Goal: Register for event/course

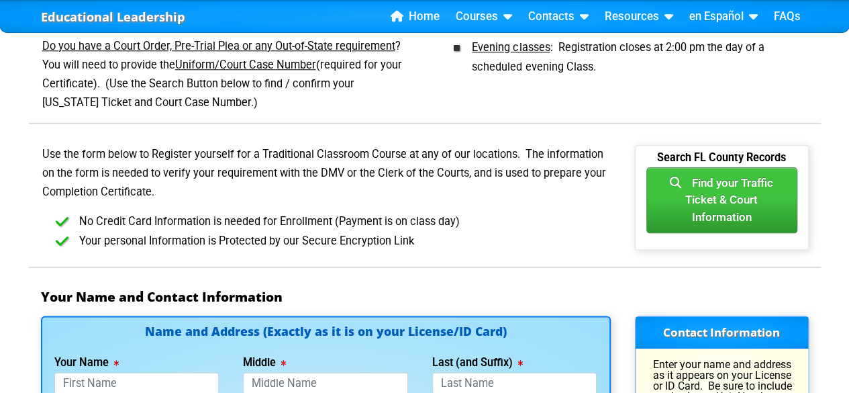
scroll to position [705, 0]
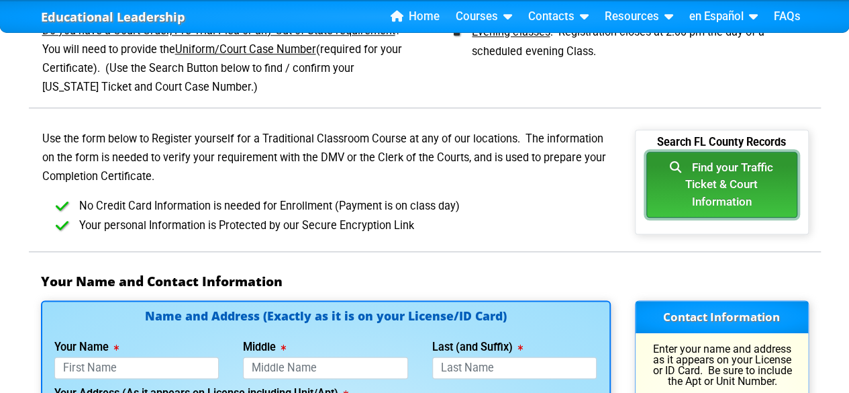
click at [764, 204] on button "Find your Traffic Ticket & Court Information" at bounding box center [722, 185] width 151 height 66
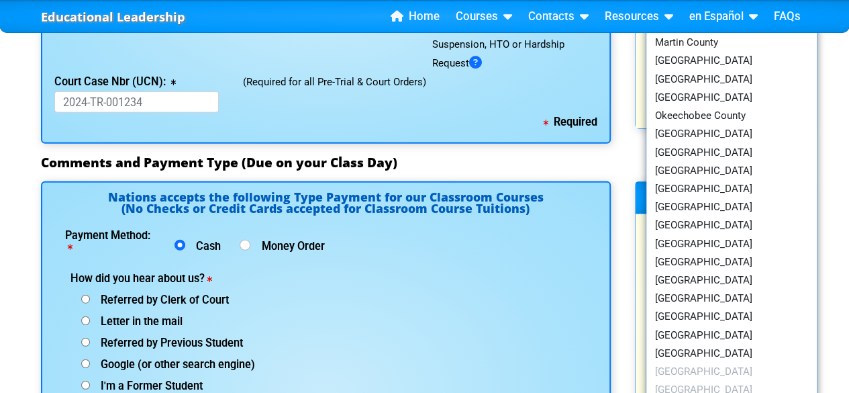
scroll to position [1660, 0]
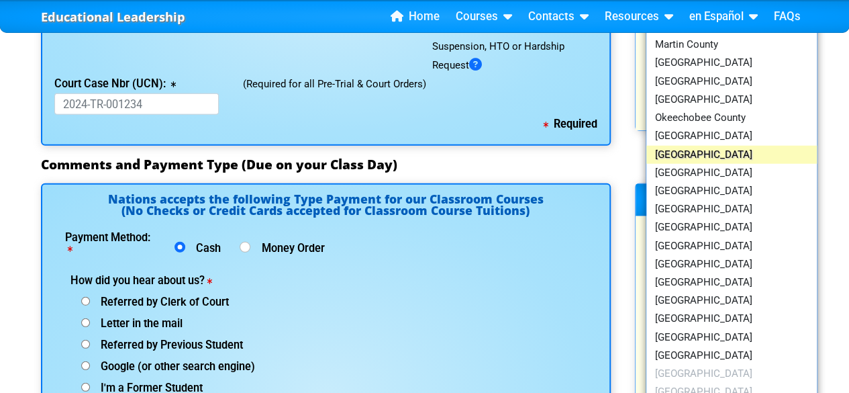
click at [725, 155] on link "[GEOGRAPHIC_DATA]" at bounding box center [732, 155] width 171 height 18
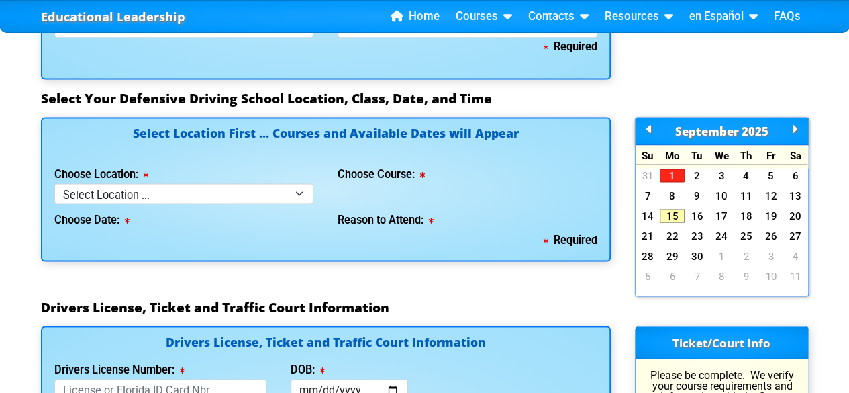
scroll to position [1233, 0]
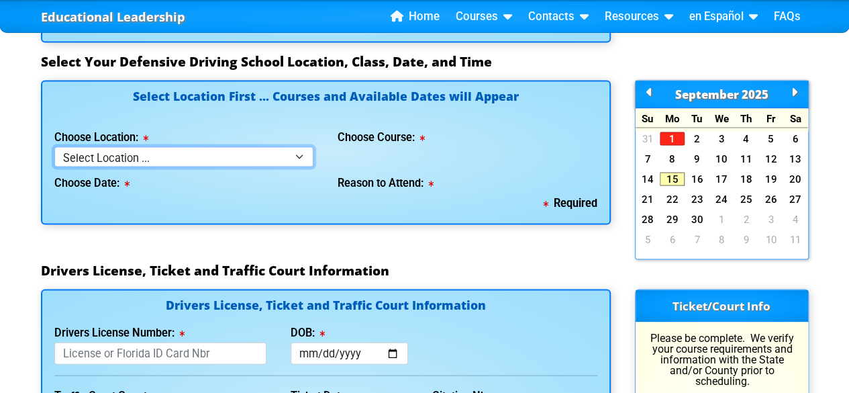
click at [303, 154] on select "Select Location ... Tampa Orlando Kissimmee [GEOGRAPHIC_DATA] - en español [GEO…" at bounding box center [184, 155] width 260 height 19
select select "4"
click at [54, 146] on select "Select Location ... Tampa Orlando Kissimmee [GEOGRAPHIC_DATA] - en español [GEO…" at bounding box center [184, 155] width 260 height 19
select select
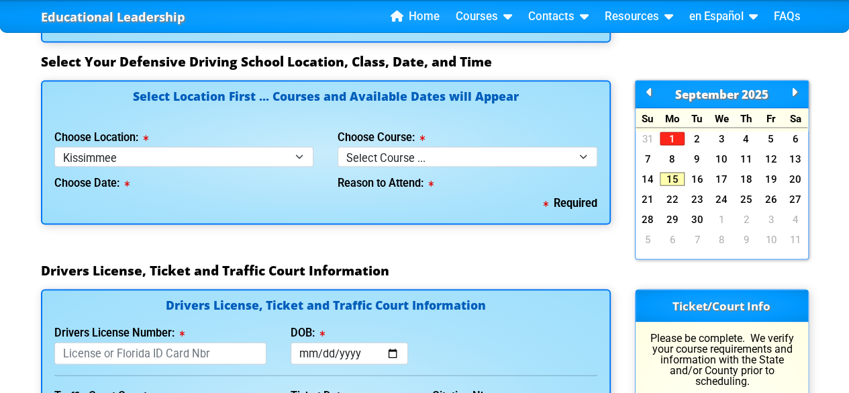
click at [423, 169] on div "Reason to Attend:" at bounding box center [468, 180] width 260 height 27
click at [428, 167] on div "Reason to Attend:" at bounding box center [468, 180] width 260 height 27
click at [451, 152] on select "Select Course ... 4 Hour BDI Class (Basic Course & TCAC) 4 Hour Under 25 Class …" at bounding box center [468, 155] width 260 height 19
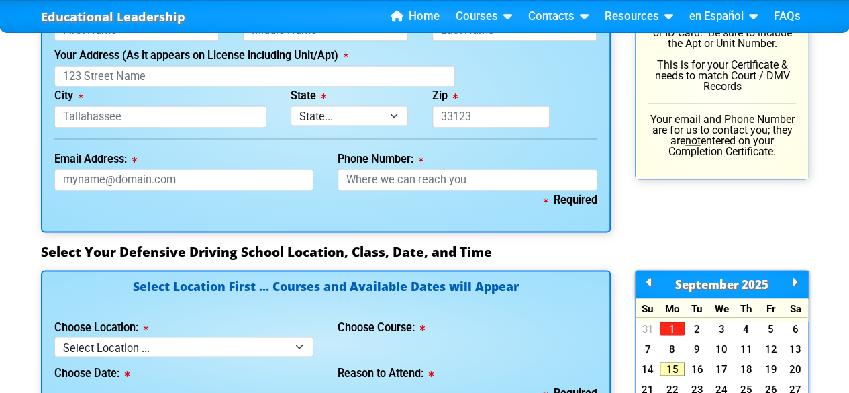
scroll to position [786, 0]
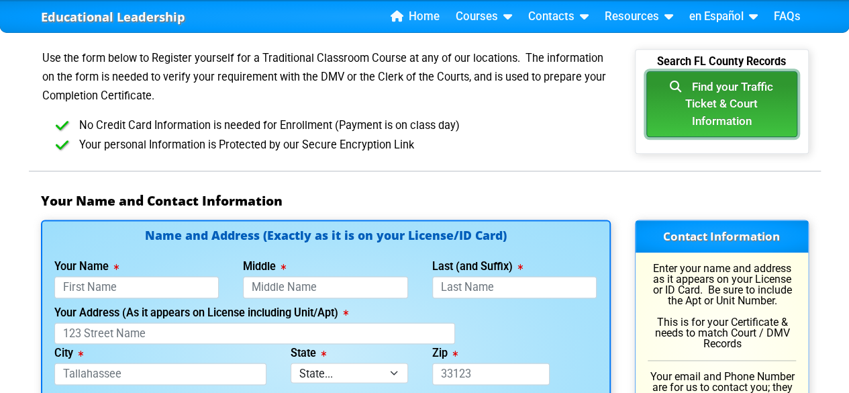
click at [716, 93] on button "Find your Traffic Ticket & Court Information" at bounding box center [722, 104] width 151 height 66
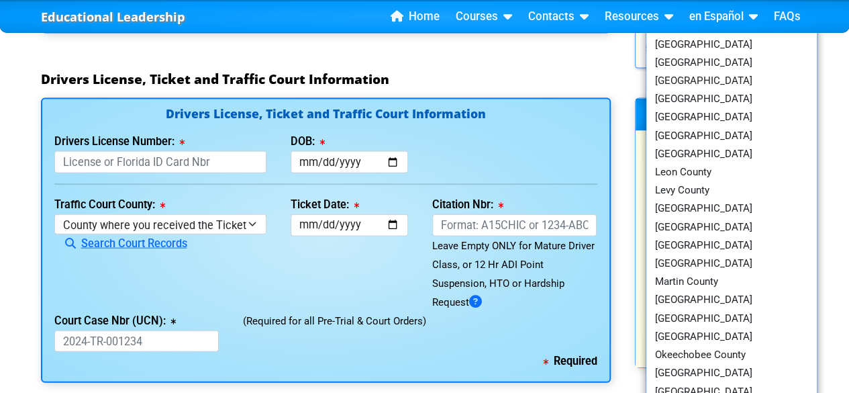
scroll to position [1505, 0]
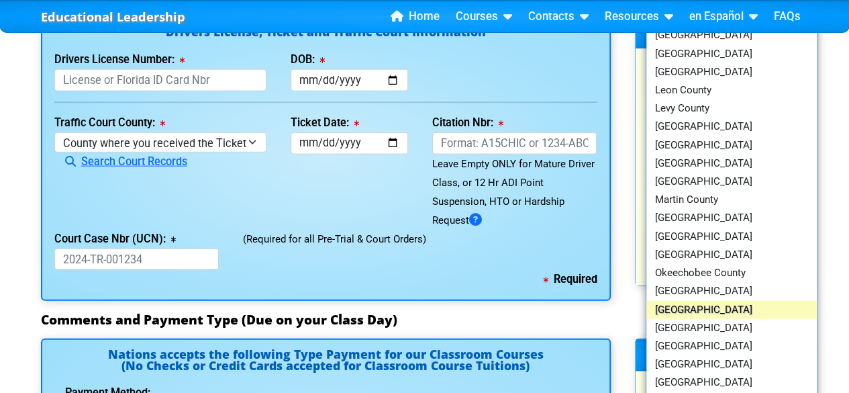
click at [705, 310] on link "[GEOGRAPHIC_DATA]" at bounding box center [732, 310] width 171 height 18
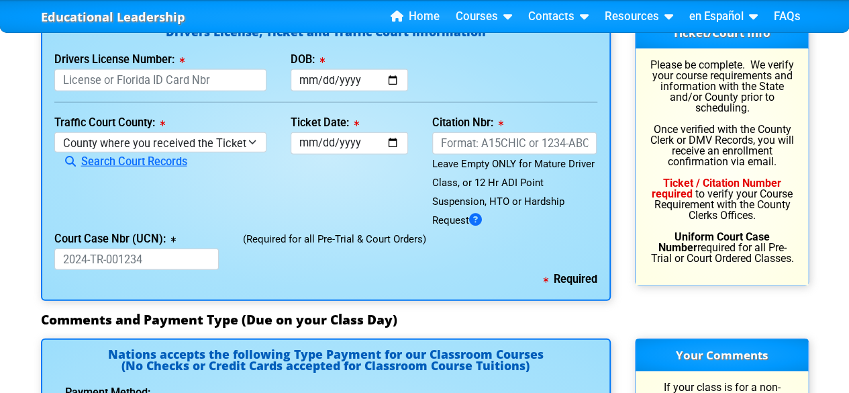
scroll to position [1419, 0]
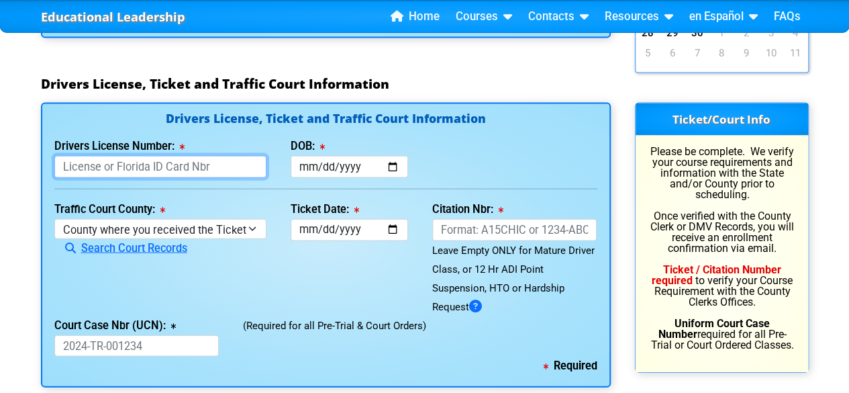
click at [212, 166] on input "Drivers License Number:" at bounding box center [160, 167] width 212 height 22
type input "c"
type input "C237080504000"
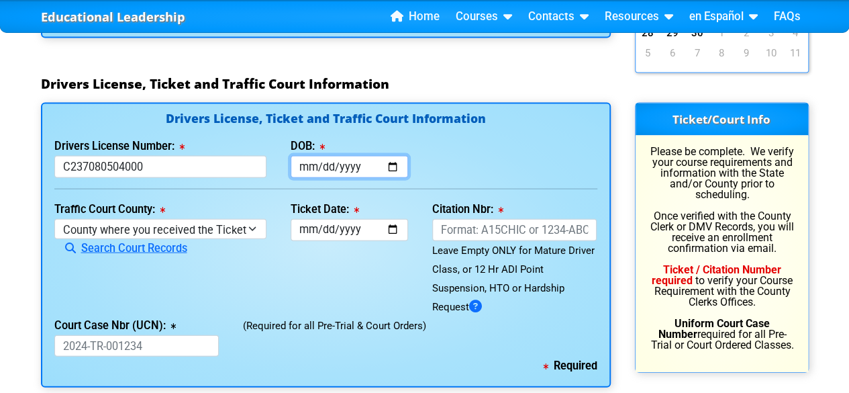
click at [334, 166] on input "DOB:" at bounding box center [350, 167] width 118 height 22
click at [314, 164] on input "DOB:" at bounding box center [350, 167] width 118 height 22
click at [395, 162] on input "DOB:" at bounding box center [350, 167] width 118 height 22
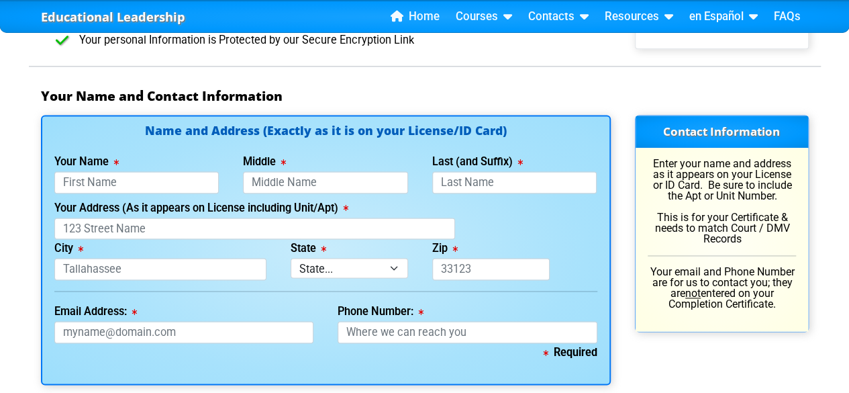
scroll to position [921, 0]
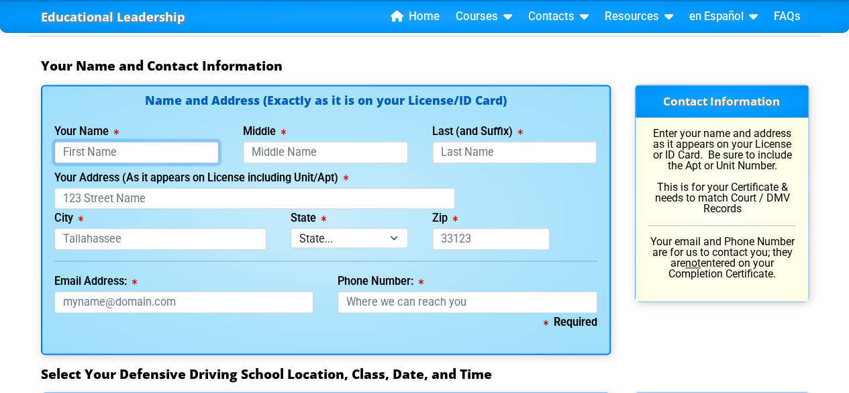
click at [209, 153] on input "Your Name" at bounding box center [136, 152] width 165 height 22
type input "[PERSON_NAME]"
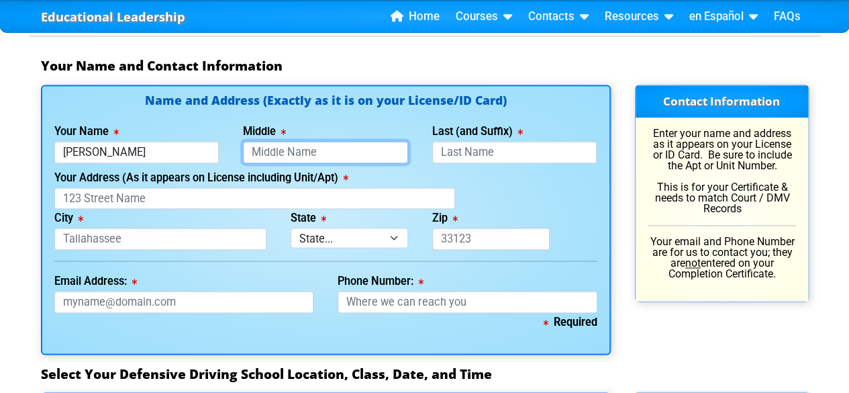
click at [298, 154] on input "Middle" at bounding box center [325, 152] width 165 height 22
type input "j"
type input "J"
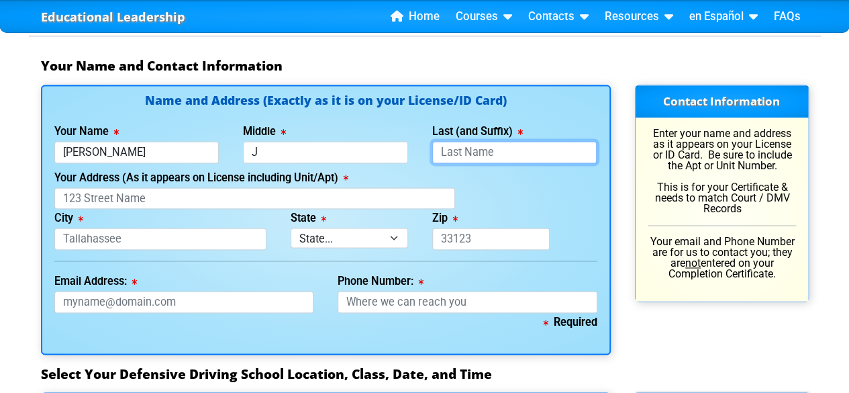
click at [457, 154] on input "Last (and Suffix)" at bounding box center [514, 152] width 165 height 22
type input "Combas"
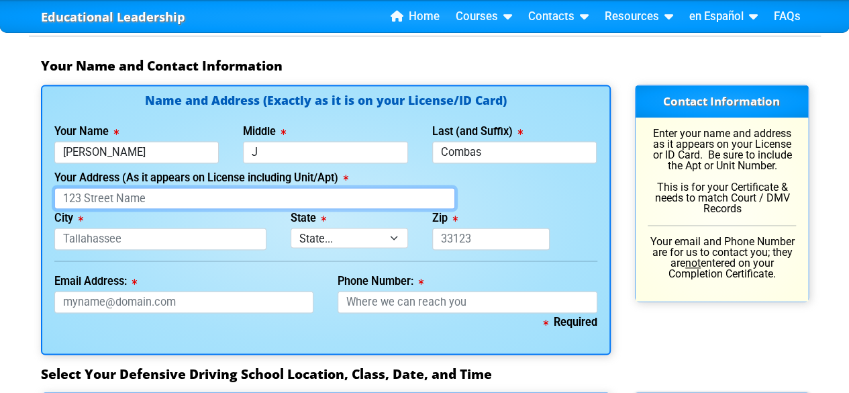
click at [385, 188] on input "Your Address (As it appears on License including Unit/Apt)" at bounding box center [255, 198] width 402 height 22
type input "2130 Settlers Trail"
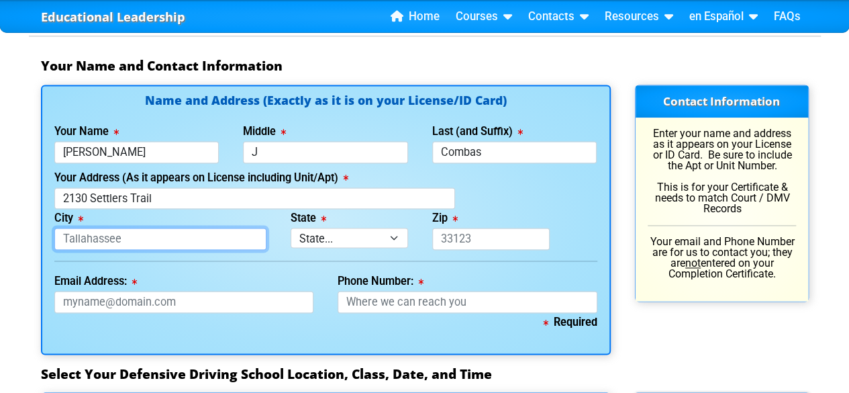
type input "Orlando"
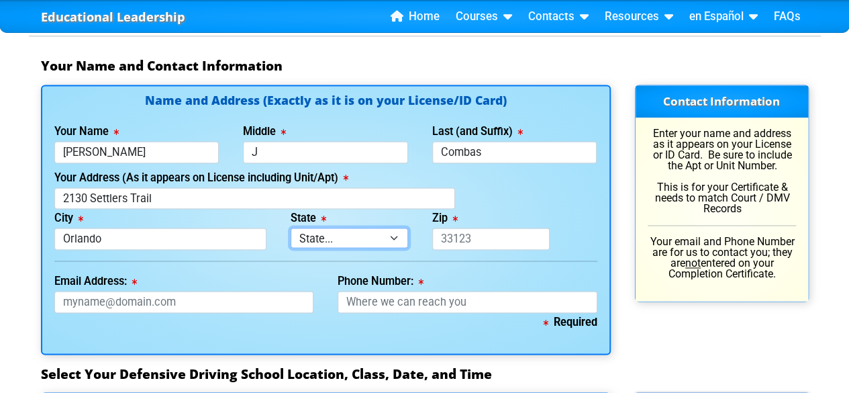
select select "{"fullName":"[US_STATE]","abbreviation":"FL","uniqueId":"1d559909-6cf0-4a4d-848…"
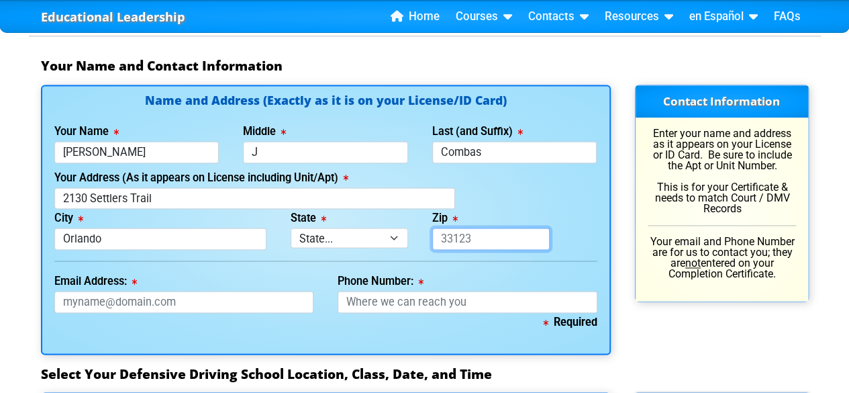
type input "32837"
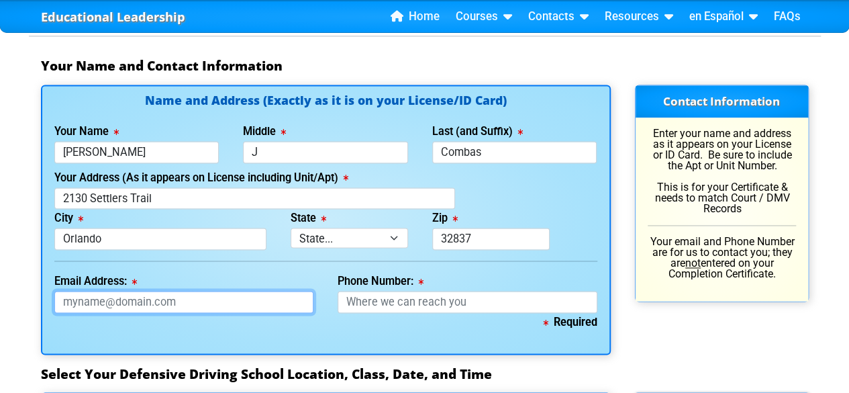
click at [164, 303] on input "Email Address:" at bounding box center [184, 302] width 260 height 22
type input "[EMAIL_ADDRESS][DOMAIN_NAME]"
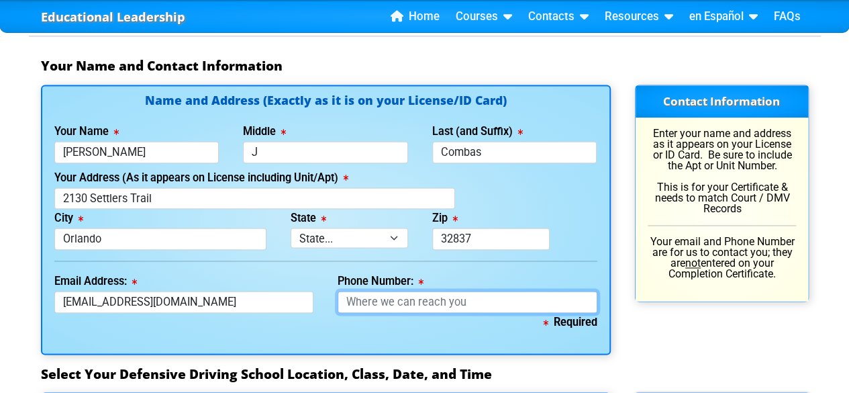
click at [426, 298] on input "Phone Number:" at bounding box center [468, 302] width 260 height 22
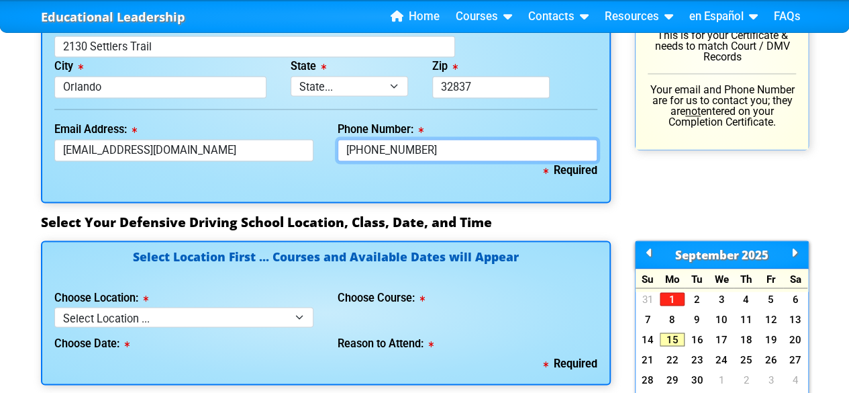
scroll to position [1159, 0]
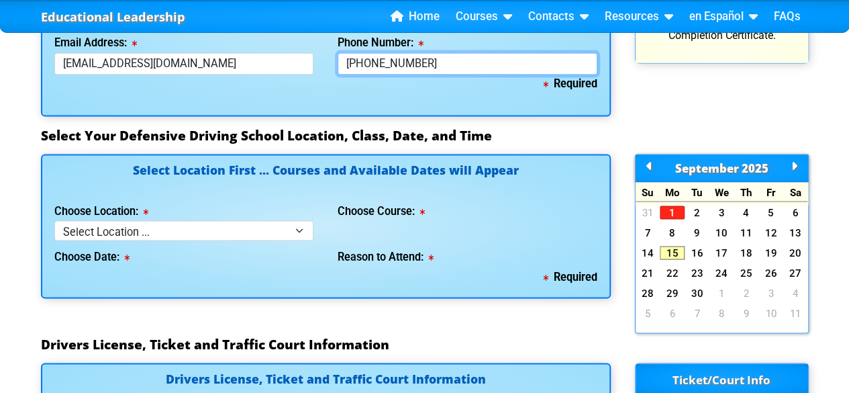
type input "[PHONE_NUMBER]"
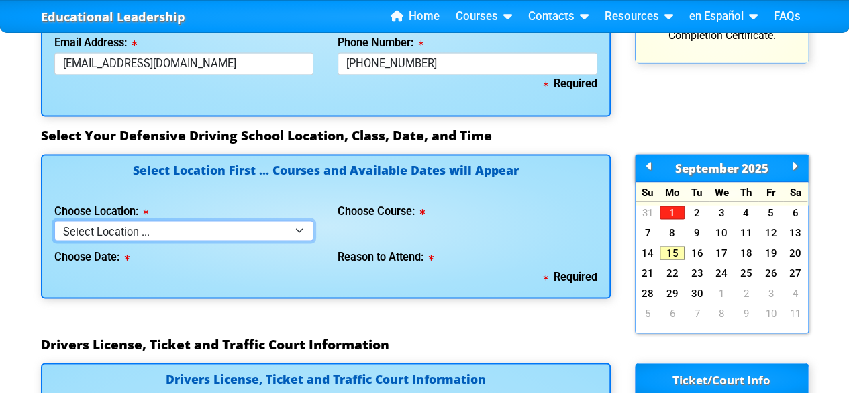
click at [286, 232] on select "Select Location ... Tampa Orlando Kissimmee [GEOGRAPHIC_DATA] - en español [GEO…" at bounding box center [184, 229] width 260 height 19
select select "4"
click at [54, 220] on select "Select Location ... Tampa Orlando Kissimmee [GEOGRAPHIC_DATA] - en español [GEO…" at bounding box center [184, 229] width 260 height 19
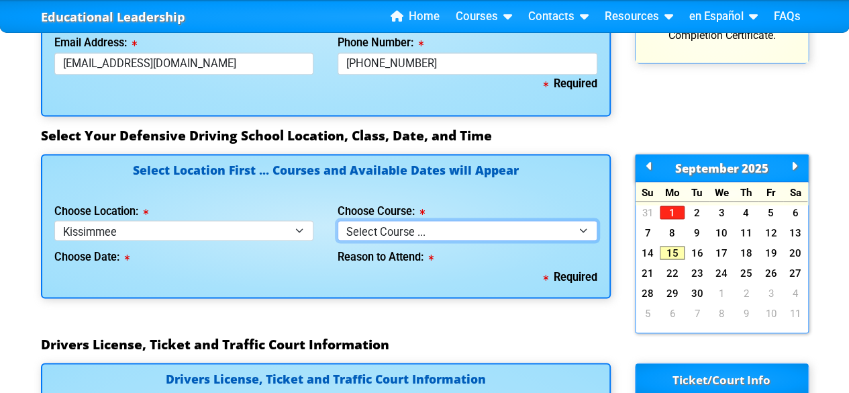
click at [455, 224] on select "Select Course ... 4 Hour BDI Class (Basic Course & TCAC) 4 Hour Under 25 Class …" at bounding box center [468, 229] width 260 height 19
select select "2"
click at [338, 220] on select "Select Course ... 4 Hour BDI Class (Basic Course & TCAC) 4 Hour Under 25 Class …" at bounding box center [468, 229] width 260 height 19
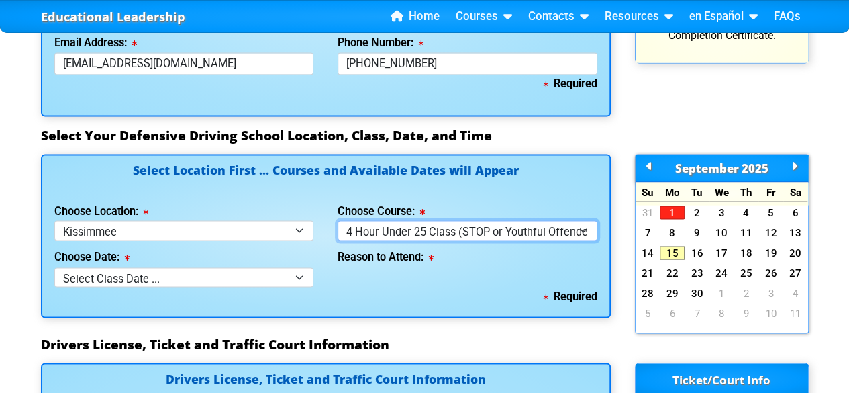
click at [433, 233] on select "Select Course ... 4 Hour BDI Class (Basic Course & TCAC) 4 Hour Under 25 Class …" at bounding box center [468, 229] width 260 height 19
click at [338, 220] on select "Select Course ... 4 Hour BDI Class (Basic Course & TCAC) 4 Hour Under 25 Class …" at bounding box center [468, 229] width 260 height 19
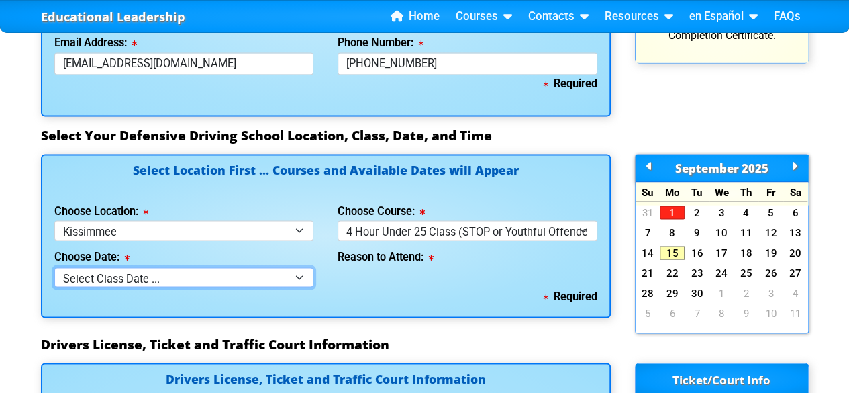
click at [281, 277] on select "Select Class Date ... [DATE] -- (Registration Closed @ 4:30 pm)" at bounding box center [184, 276] width 260 height 19
select select "[DATE], 4"
click at [54, 267] on select "Select Class Date ... [DATE] -- (Registration Closed @ 4:30 pm)" at bounding box center [184, 276] width 260 height 19
select select
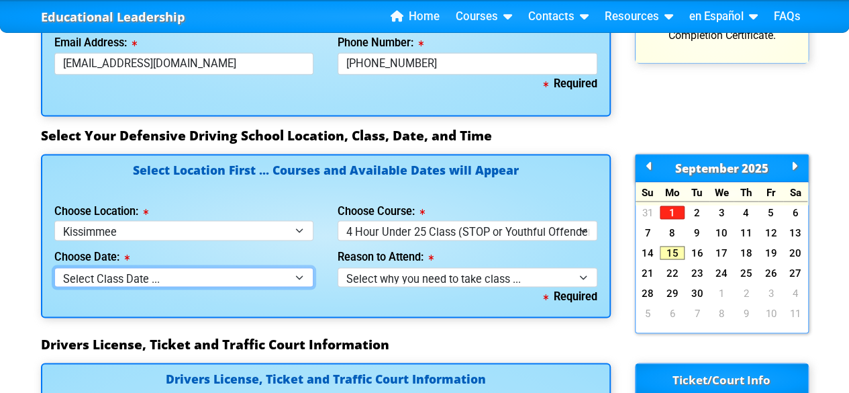
click at [259, 279] on select "Select Class Date ... [DATE] -- (Registration Closed @ 4:30 pm)" at bounding box center [184, 276] width 260 height 19
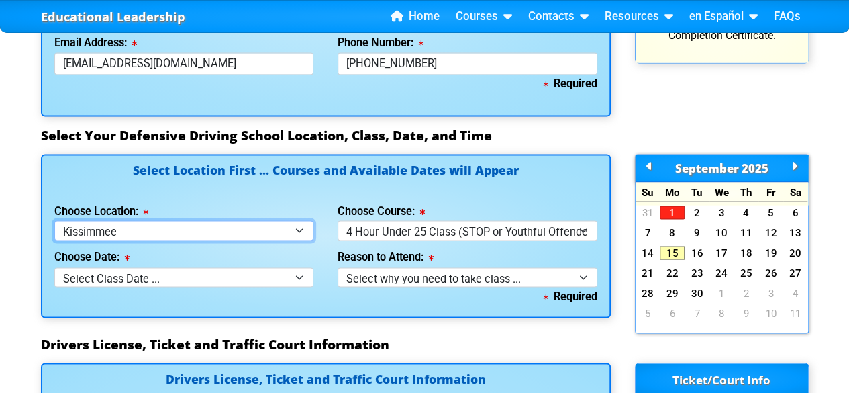
click at [265, 228] on select "Select Location ... Tampa Orlando Kissimmee [GEOGRAPHIC_DATA] - en español [GEO…" at bounding box center [184, 229] width 260 height 19
select select "3"
click at [54, 220] on select "Select Location ... Tampa Orlando Kissimmee [GEOGRAPHIC_DATA] - en español [GEO…" at bounding box center [184, 229] width 260 height 19
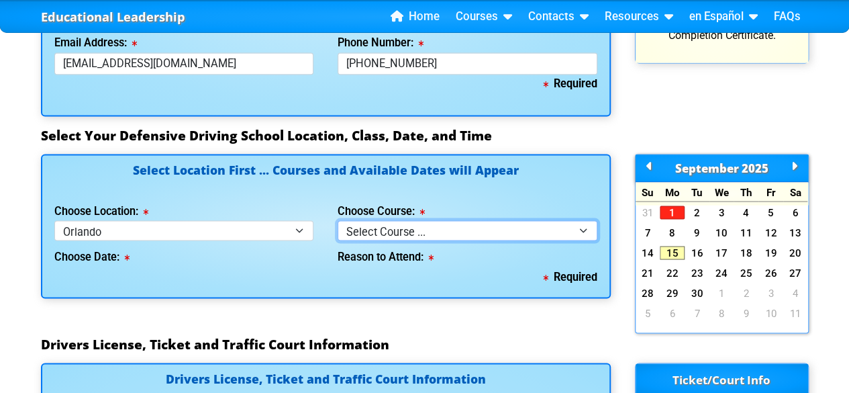
click at [373, 225] on select "Select Course ... 4 Hour Under 25 Class (STOP or Youthful Offender) 8 Hour Aggr…" at bounding box center [468, 229] width 260 height 19
select select "2"
click at [338, 220] on select "Select Course ... 4 Hour Under 25 Class (STOP or Youthful Offender) 8 Hour Aggr…" at bounding box center [468, 229] width 260 height 19
select select
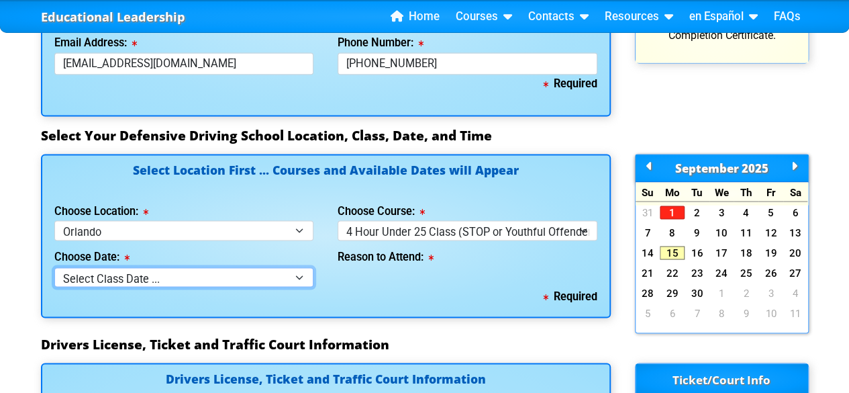
click at [277, 267] on select "Select Class Date ... [DATE] -- (Registration Closed - Class Full)" at bounding box center [184, 276] width 260 height 19
click at [288, 273] on select "Select Class Date ... [DATE] -- (Registration Closed - Class Full)" at bounding box center [184, 276] width 260 height 19
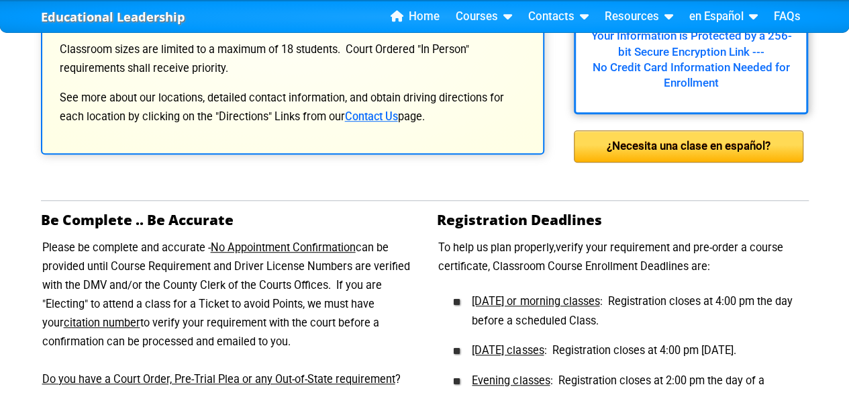
scroll to position [328, 0]
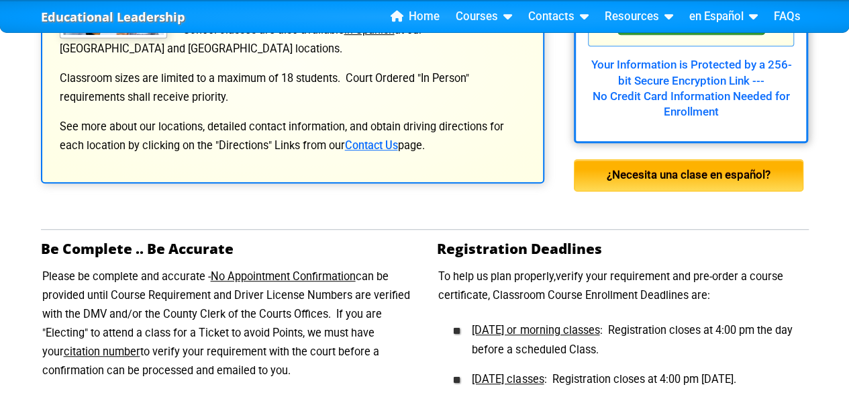
click at [723, 170] on div "¿Necesita una clase en español?" at bounding box center [689, 175] width 230 height 32
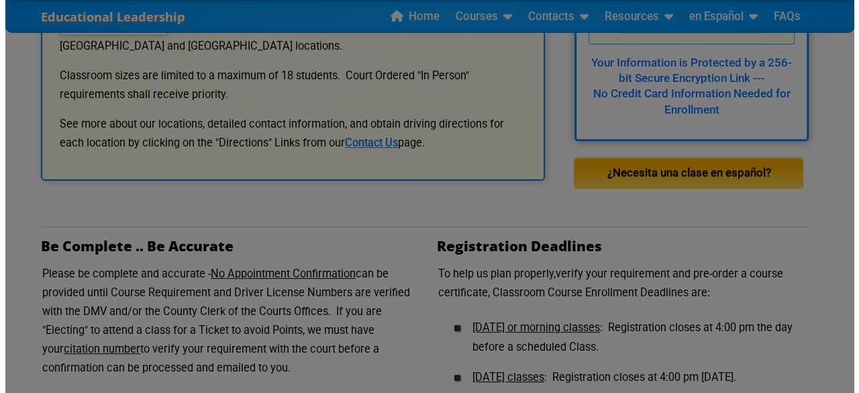
scroll to position [330, 0]
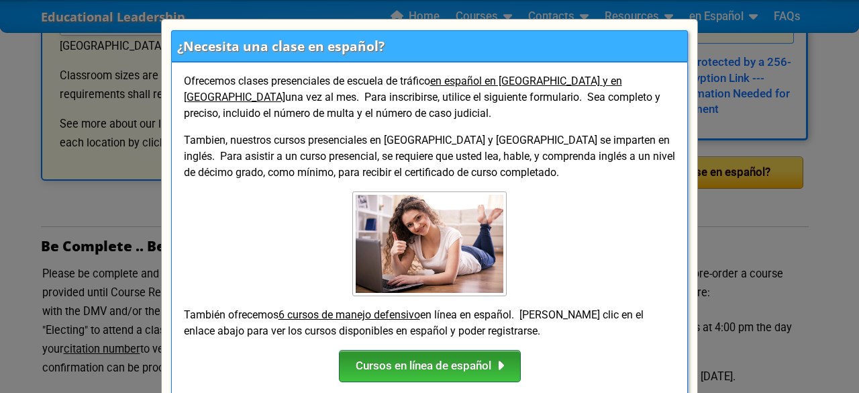
click at [435, 361] on div "Cursos en línea de español" at bounding box center [430, 366] width 182 height 32
